Goal: Communication & Community: Answer question/provide support

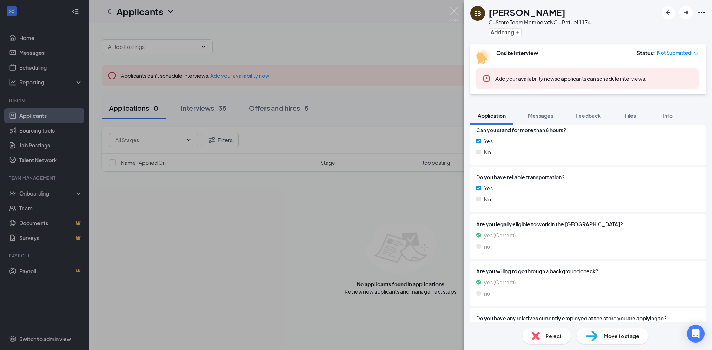
scroll to position [431, 0]
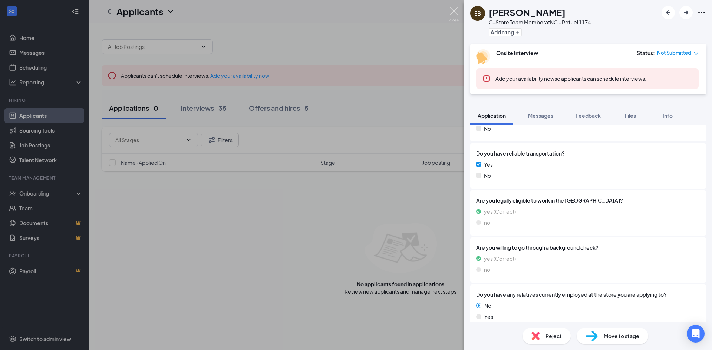
click at [453, 9] on img at bounding box center [453, 14] width 9 height 14
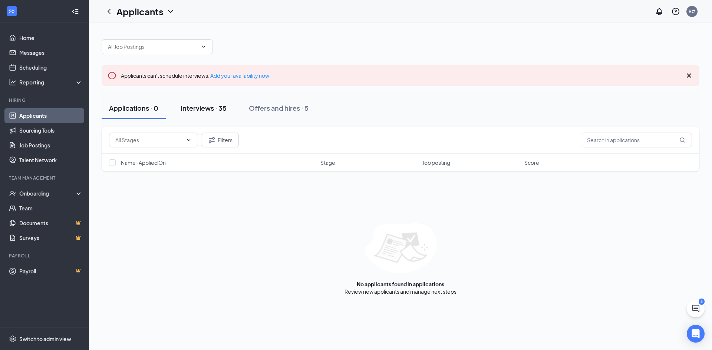
click at [193, 110] on div "Interviews · 35" at bounding box center [203, 107] width 46 height 9
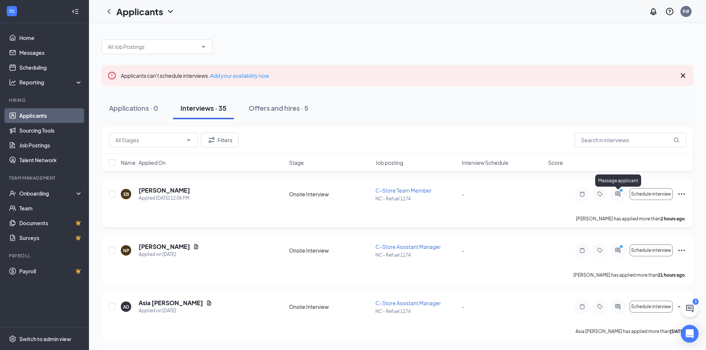
click at [617, 195] on icon "ActiveChat" at bounding box center [617, 194] width 5 height 5
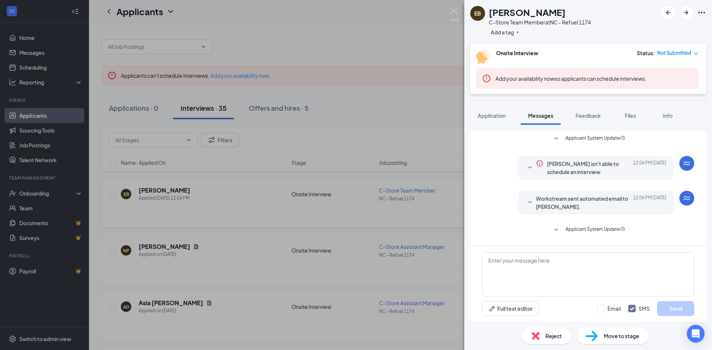
scroll to position [72, 0]
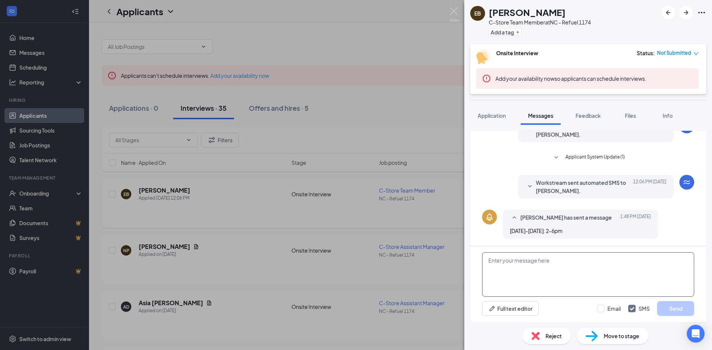
click at [511, 278] on textarea at bounding box center [588, 274] width 212 height 44
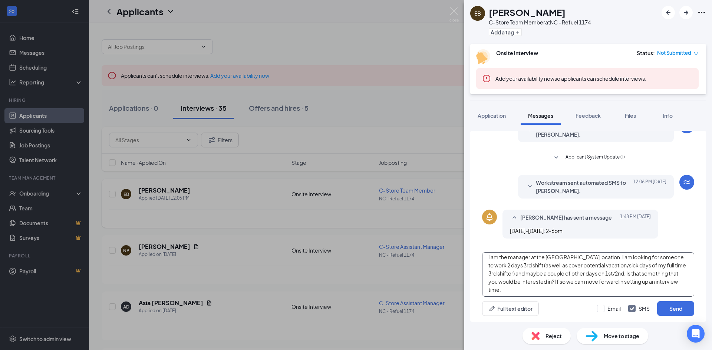
scroll to position [13, 0]
type textarea "Hello [PERSON_NAME]! I am the manager at the [GEOGRAPHIC_DATA] location. I am l…"
click at [672, 310] on button "Send" at bounding box center [675, 308] width 37 height 15
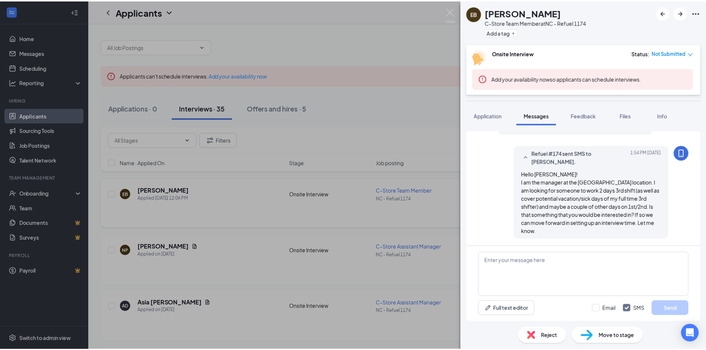
scroll to position [177, 0]
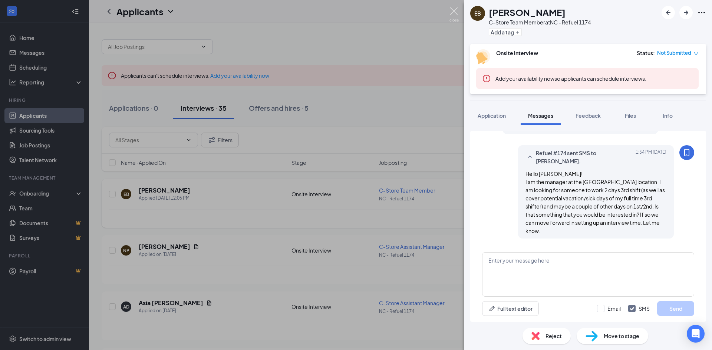
click at [453, 14] on img at bounding box center [453, 14] width 9 height 14
